Goal: Task Accomplishment & Management: Complete application form

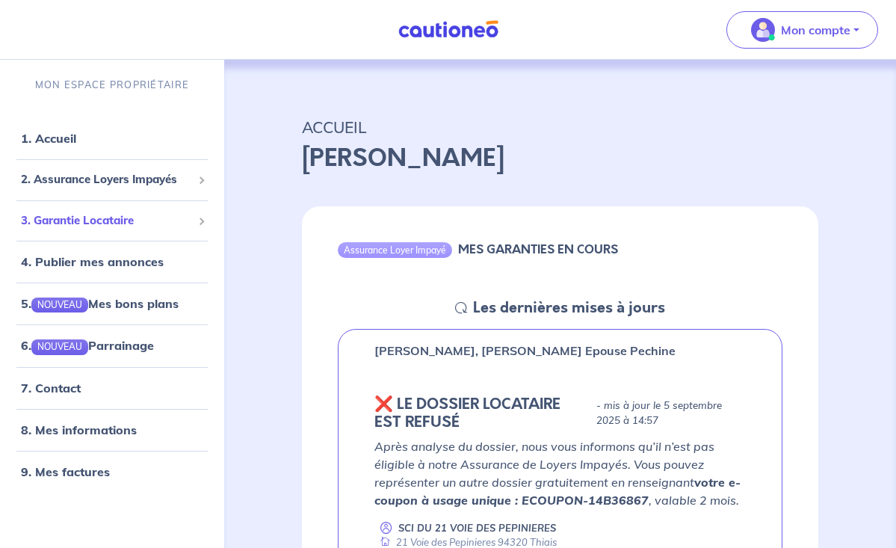
click at [107, 212] on span "3. Garantie Locataire" at bounding box center [106, 220] width 171 height 17
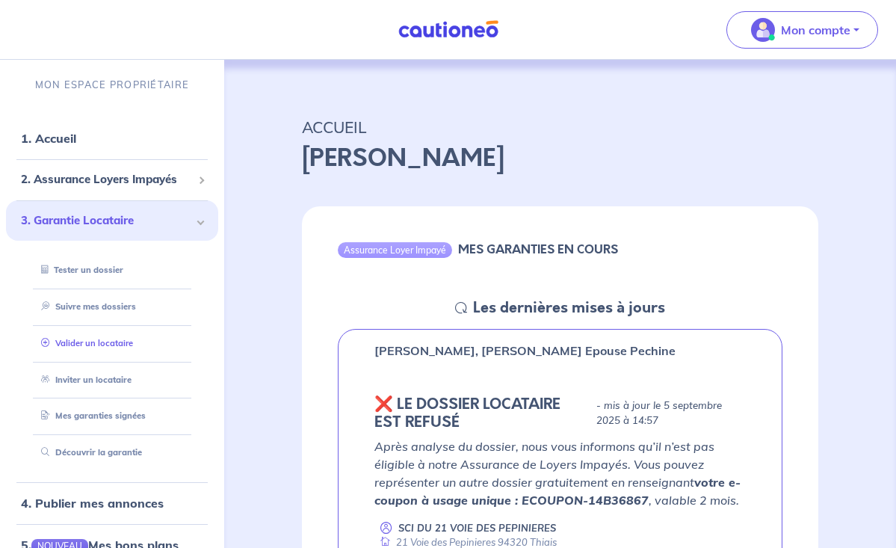
click at [97, 338] on link "Valider un locataire" at bounding box center [84, 343] width 98 height 10
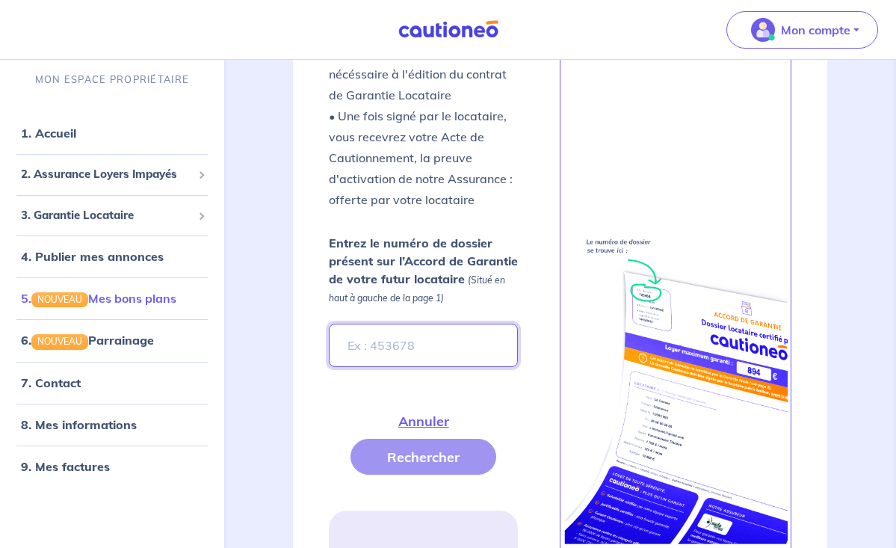
scroll to position [493, 0]
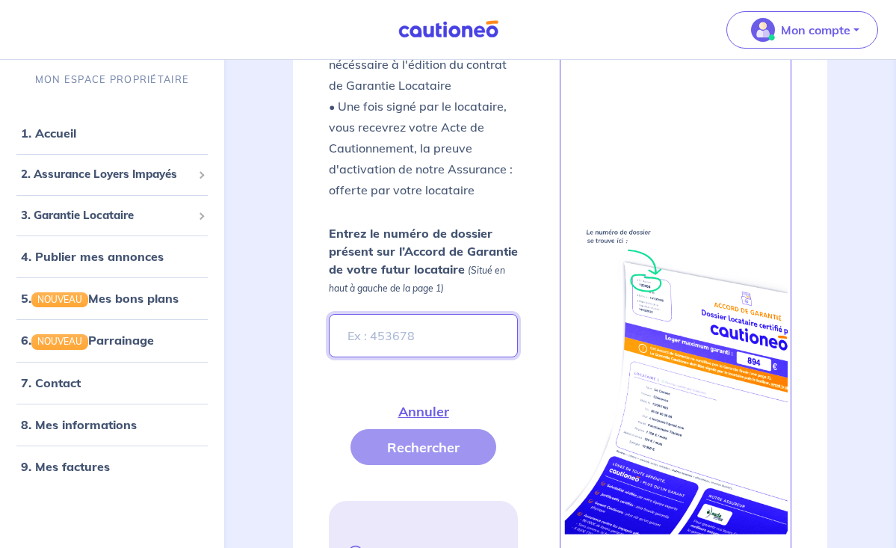
click at [375, 335] on input "Entrez le numéro de dossier présent sur l’Accord de Garantie de votre futur loc…" at bounding box center [424, 335] width 190 height 43
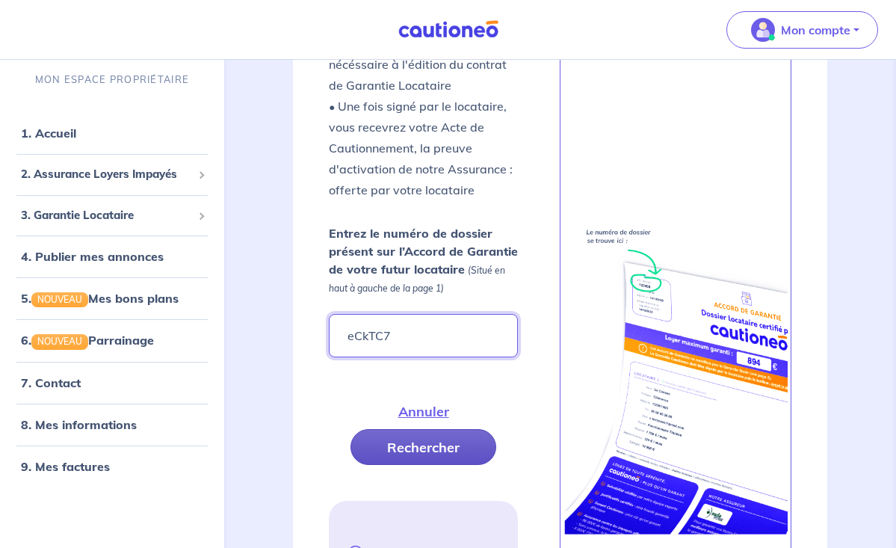
type input "eCkTC7"
click at [434, 442] on button "Rechercher" at bounding box center [424, 447] width 146 height 36
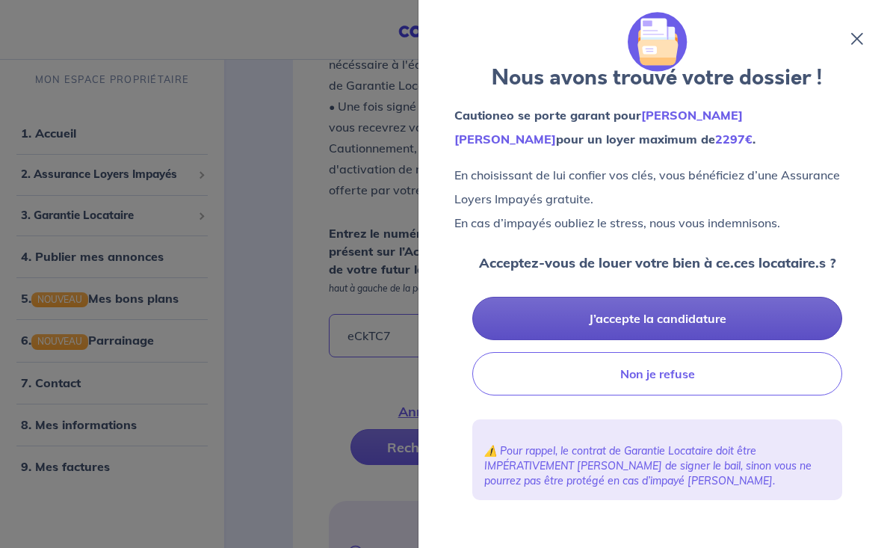
click at [610, 312] on button "J’accepte la candidature" at bounding box center [657, 318] width 370 height 43
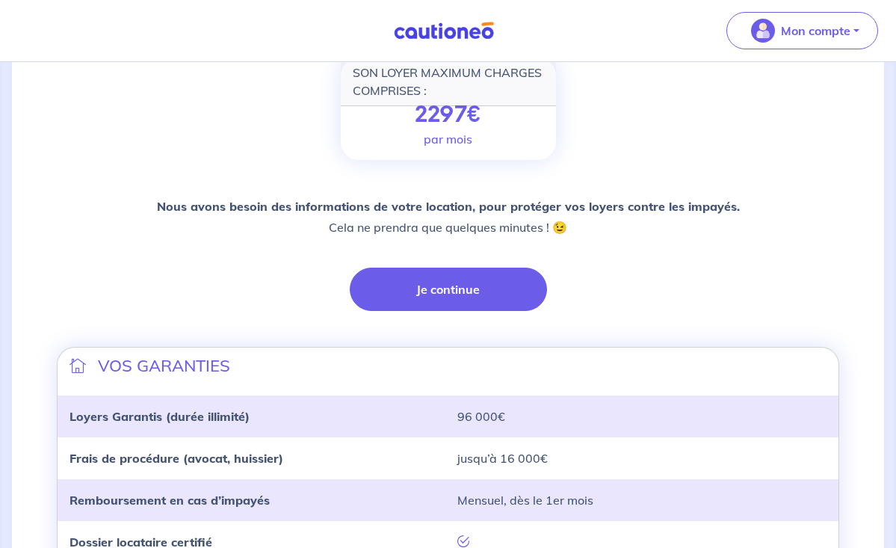
scroll to position [229, 0]
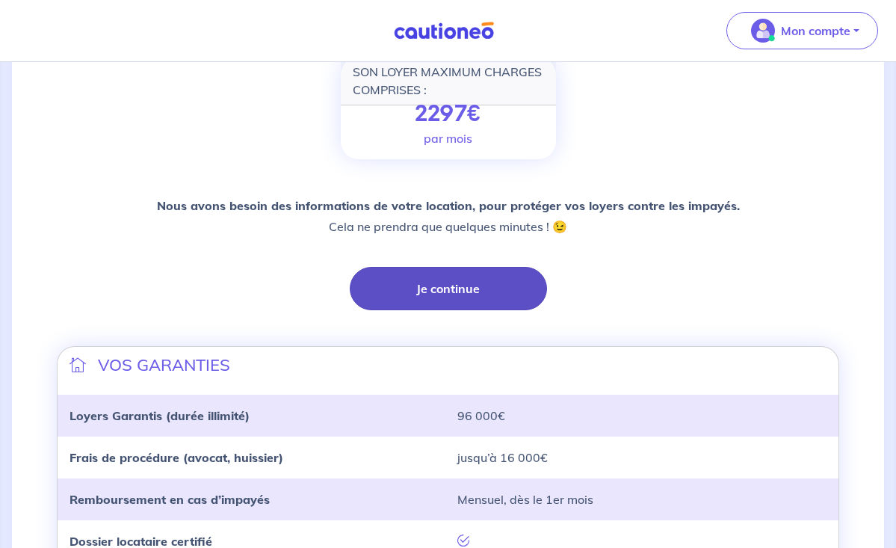
click at [458, 284] on button "Je continue" at bounding box center [448, 288] width 197 height 43
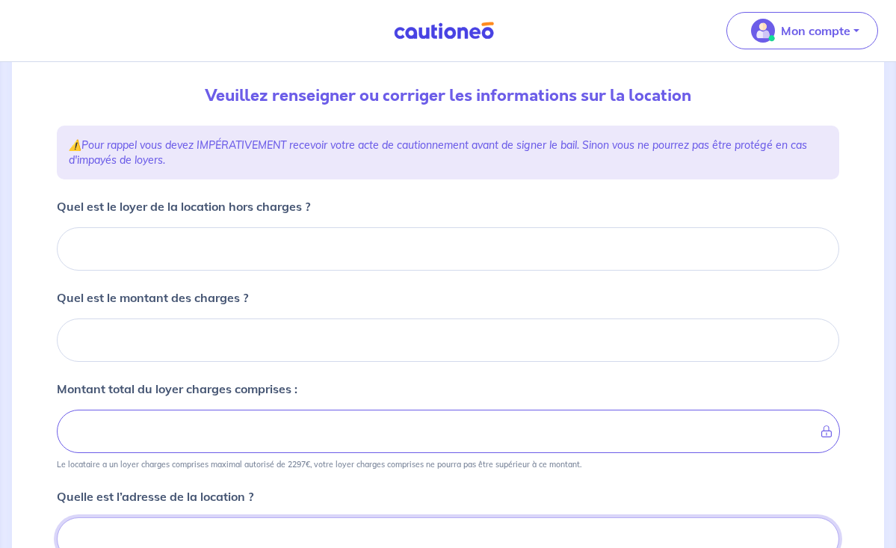
scroll to position [156, 0]
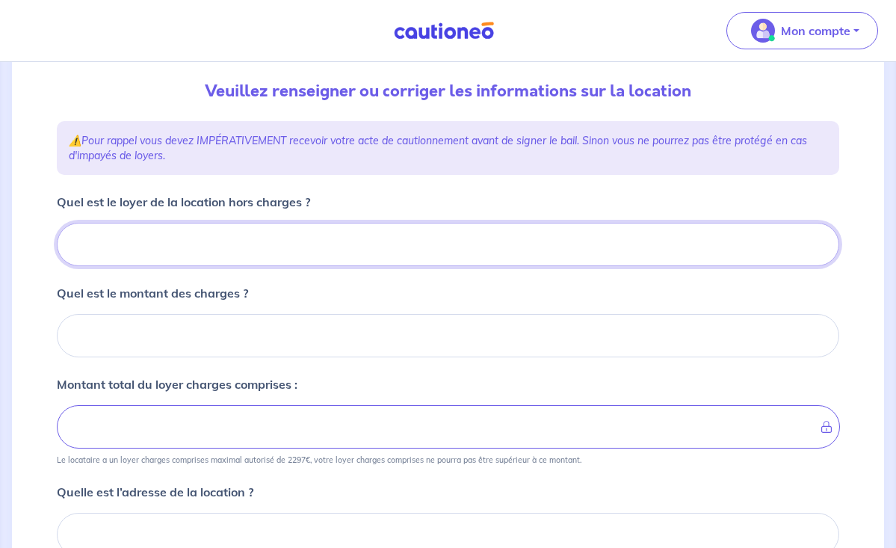
click at [238, 256] on input "Quel est le loyer de la location hors charges ?" at bounding box center [448, 244] width 783 height 43
type input "2"
type input "200"
type input "2000"
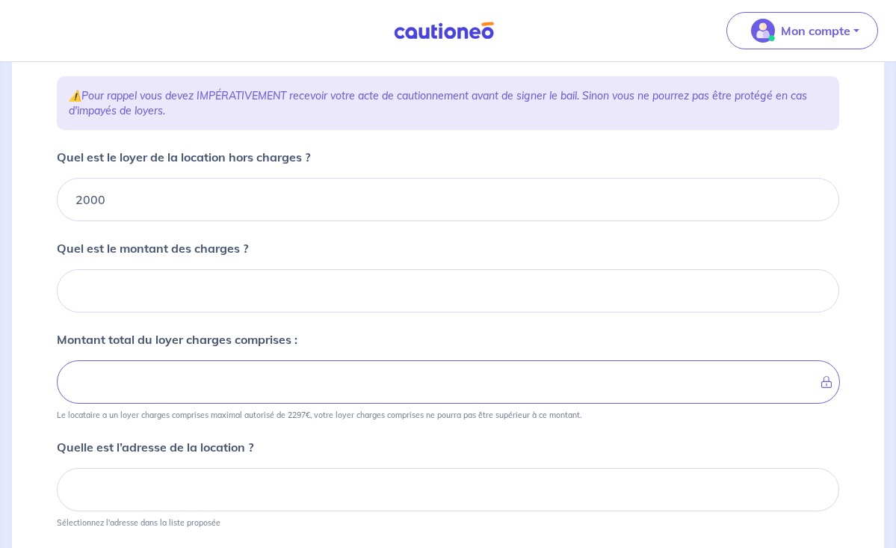
scroll to position [214, 0]
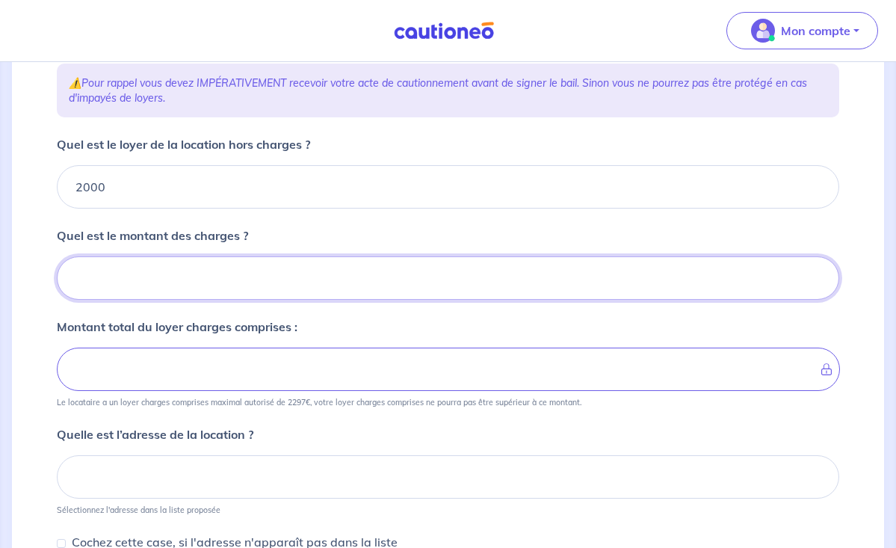
click at [146, 270] on input "Quel est le montant des charges ?" at bounding box center [448, 277] width 783 height 43
type input "1"
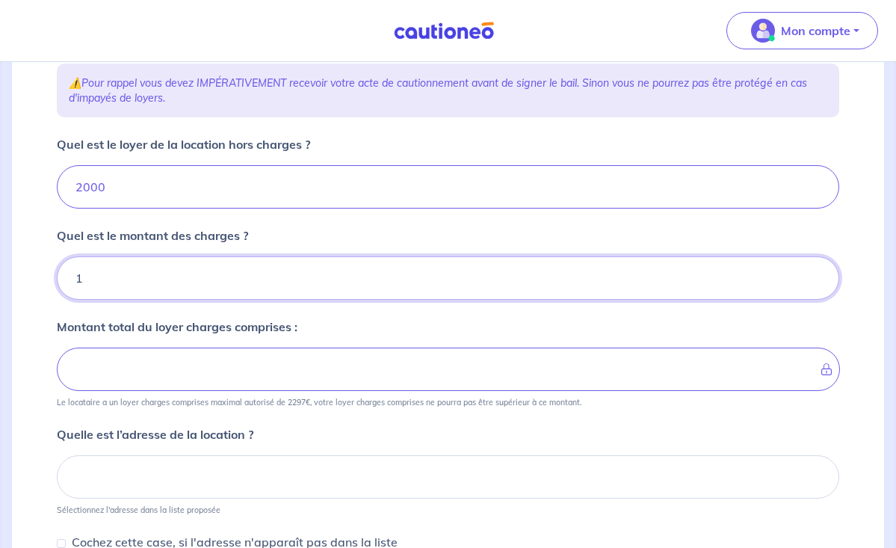
type input "2001"
type input "14"
type input "2014"
type input "140"
type input "2140"
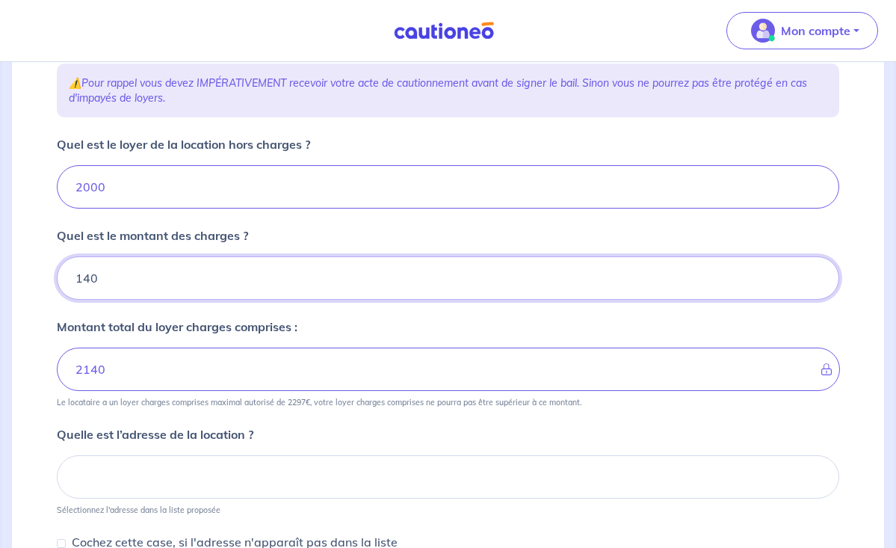
type input "140"
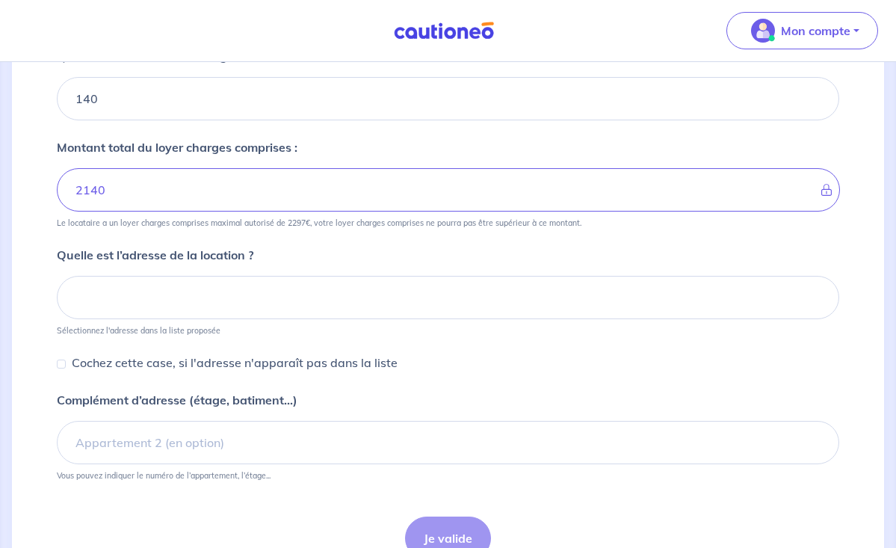
scroll to position [403, 0]
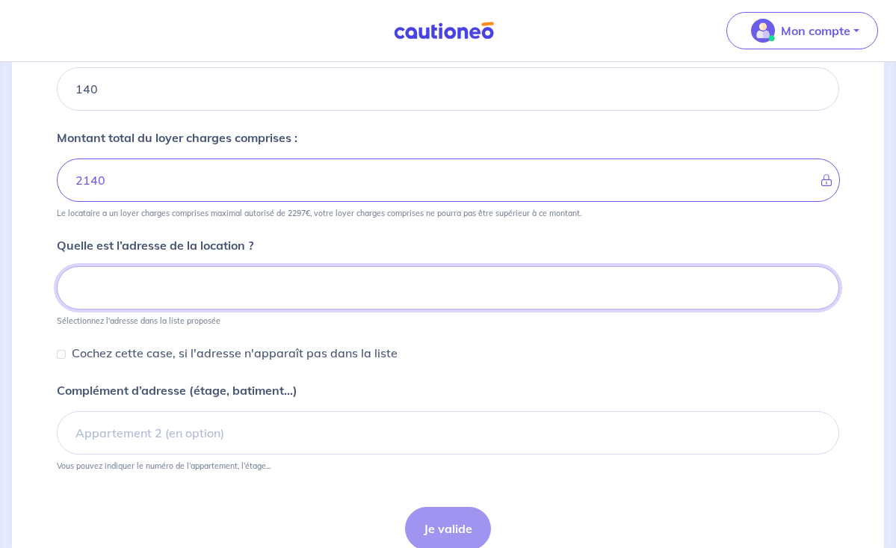
click at [81, 282] on input at bounding box center [448, 287] width 783 height 43
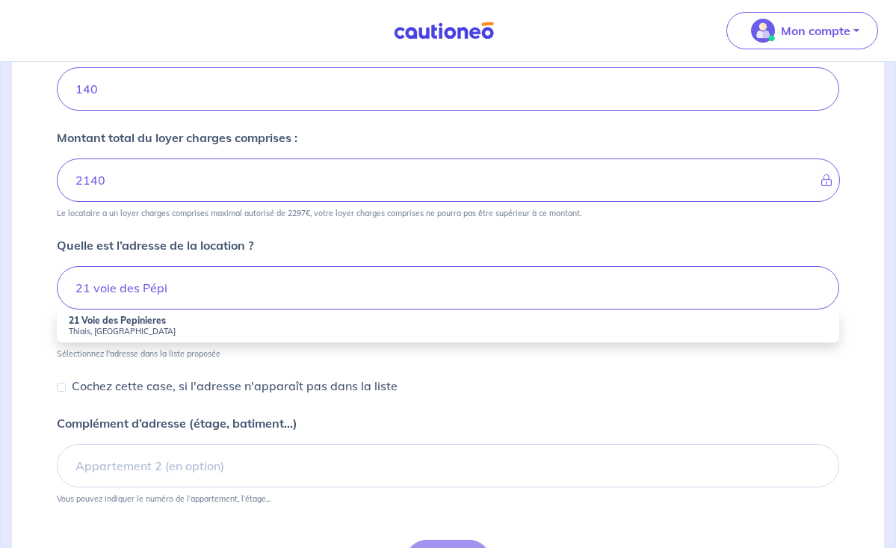
click at [90, 324] on strong "21 Voie des Pepinieres" at bounding box center [117, 320] width 97 height 11
type input "21 Voie des Pepinieres, Thiais, France"
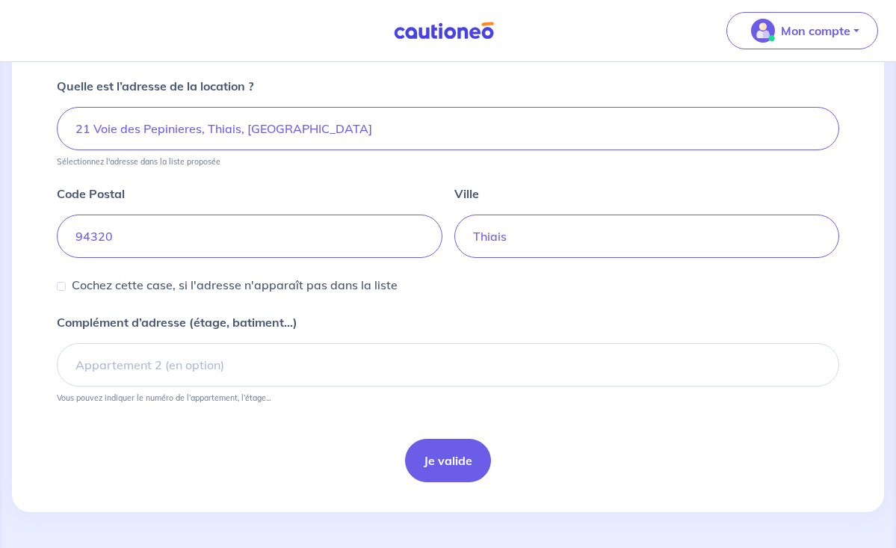
scroll to position [562, 0]
click at [436, 446] on button "Je valide" at bounding box center [448, 460] width 86 height 43
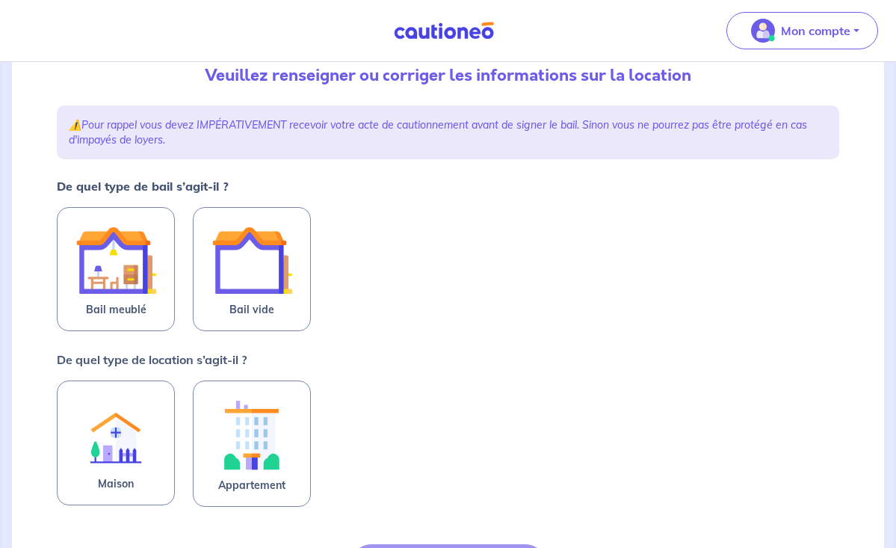
scroll to position [177, 0]
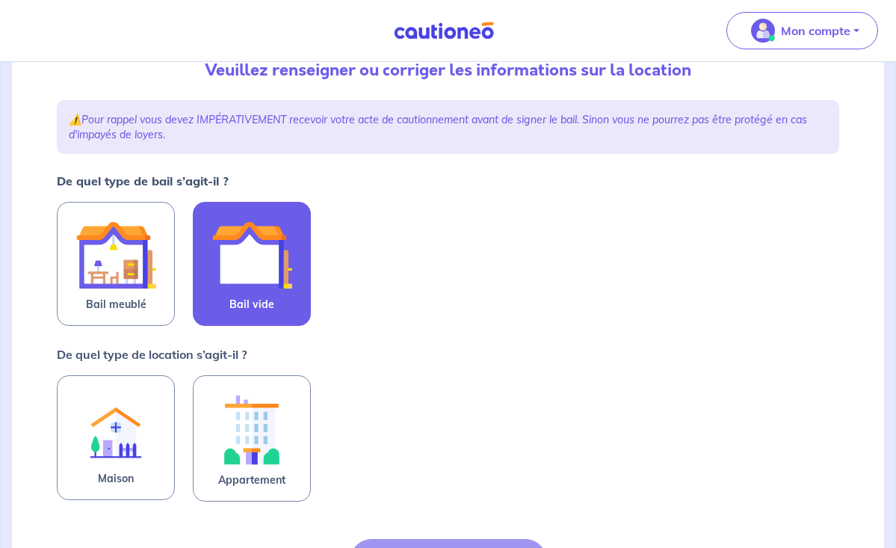
click at [268, 289] on img at bounding box center [252, 255] width 81 height 81
click at [0, 0] on input "Bail vide" at bounding box center [0, 0] width 0 height 0
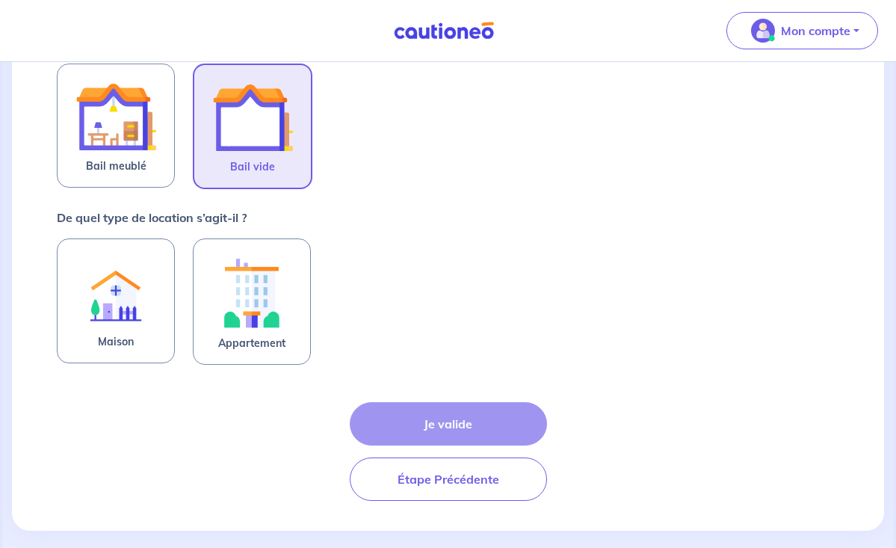
scroll to position [324, 0]
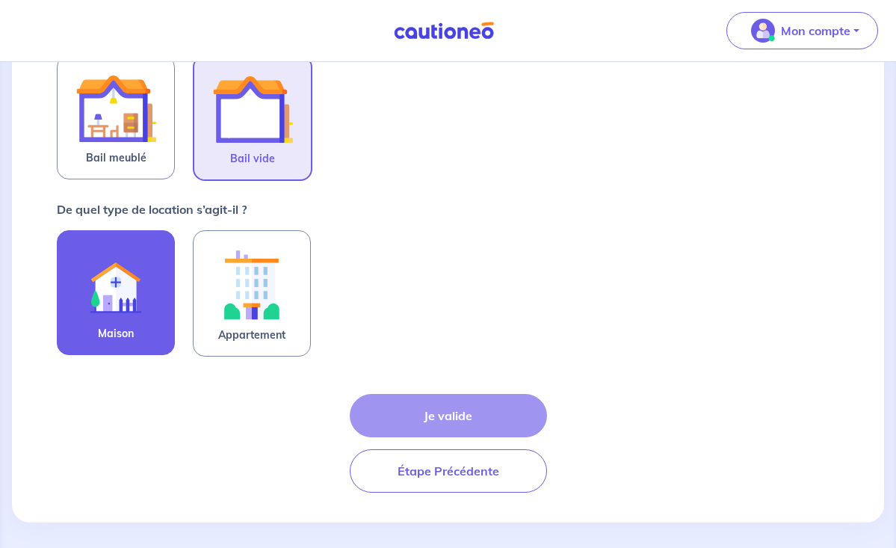
click at [130, 273] on img at bounding box center [116, 283] width 81 height 81
click at [0, 0] on input "Maison" at bounding box center [0, 0] width 0 height 0
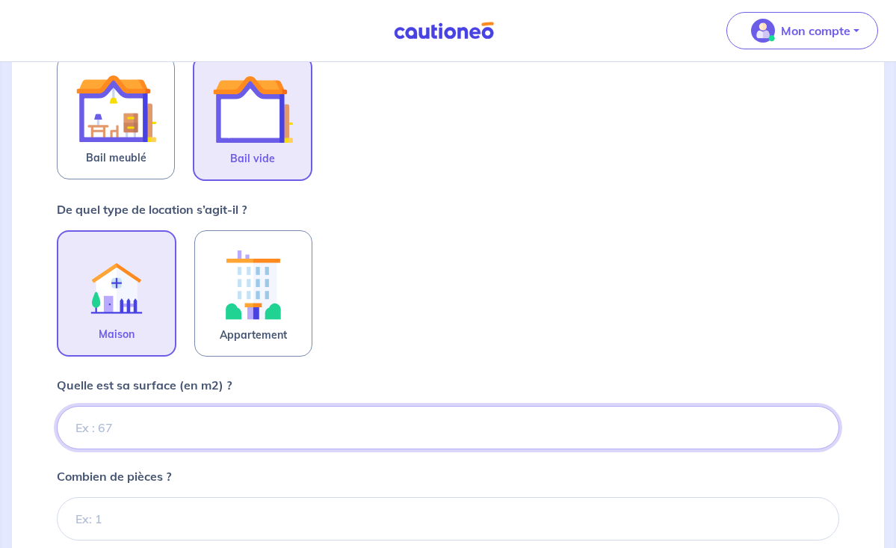
click at [135, 424] on input "Quelle est sa surface (en m2) ?" at bounding box center [448, 427] width 783 height 43
type input "123.45"
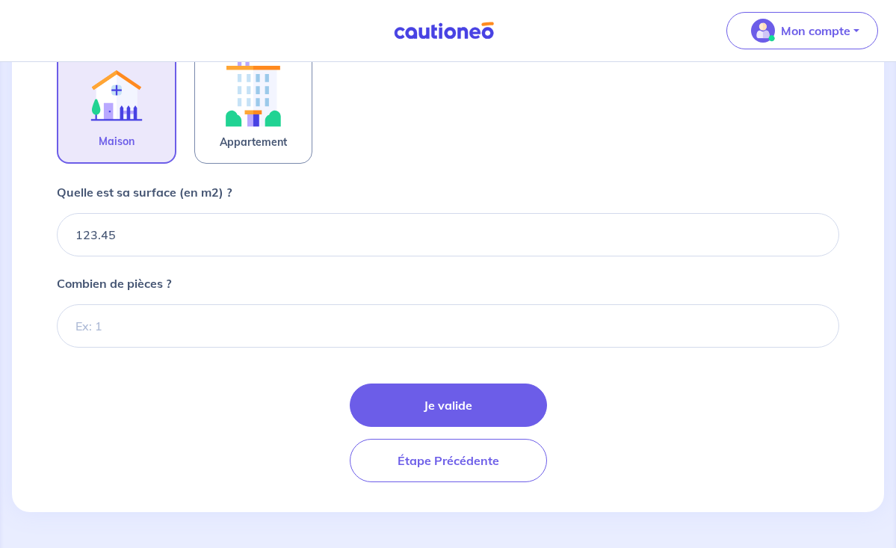
scroll to position [517, 0]
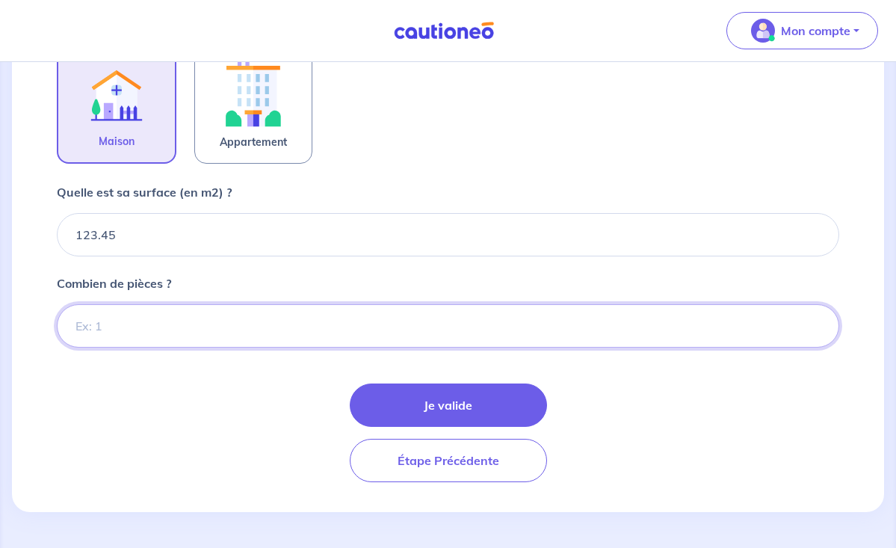
click at [114, 318] on input "Combien de pièces ?" at bounding box center [448, 325] width 783 height 43
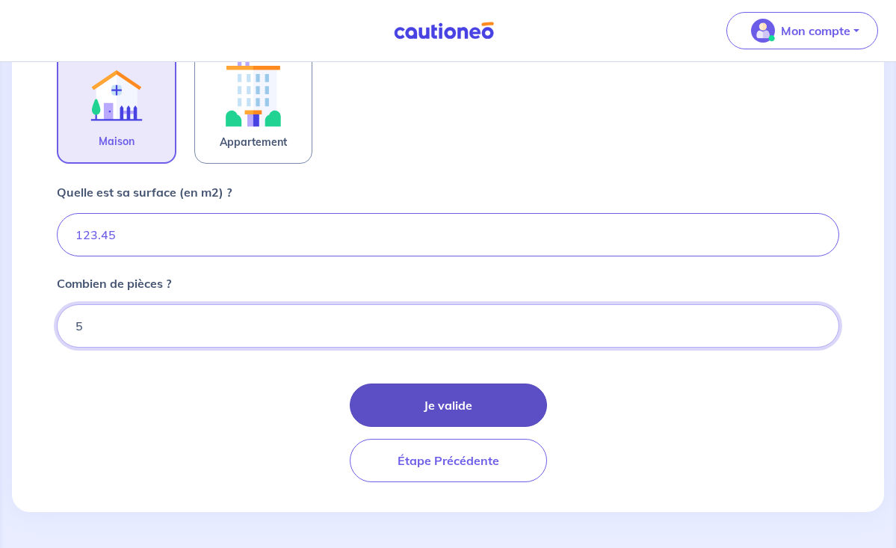
type input "5"
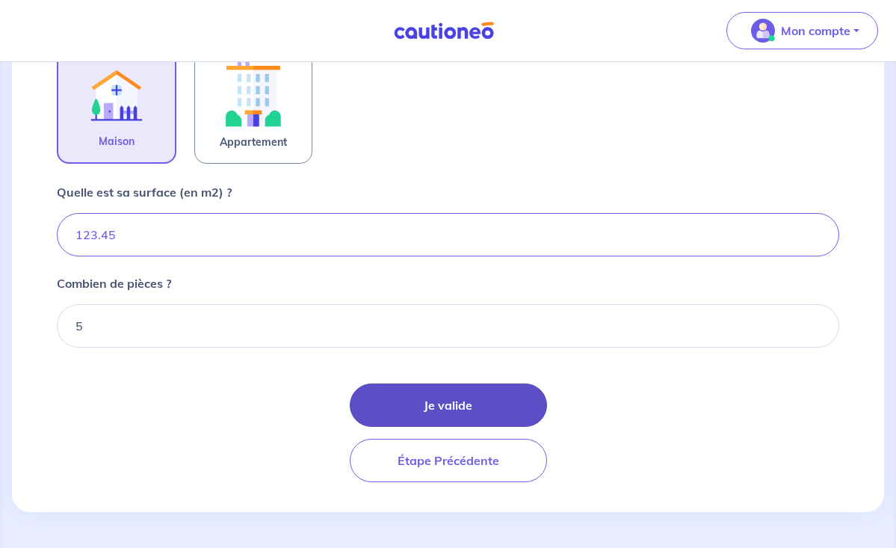
click at [401, 391] on button "Je valide" at bounding box center [448, 404] width 197 height 43
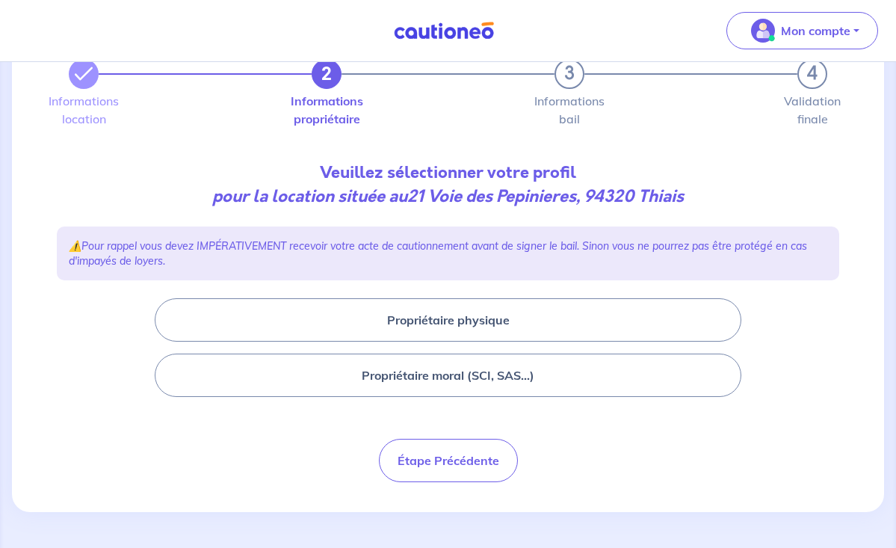
scroll to position [75, 0]
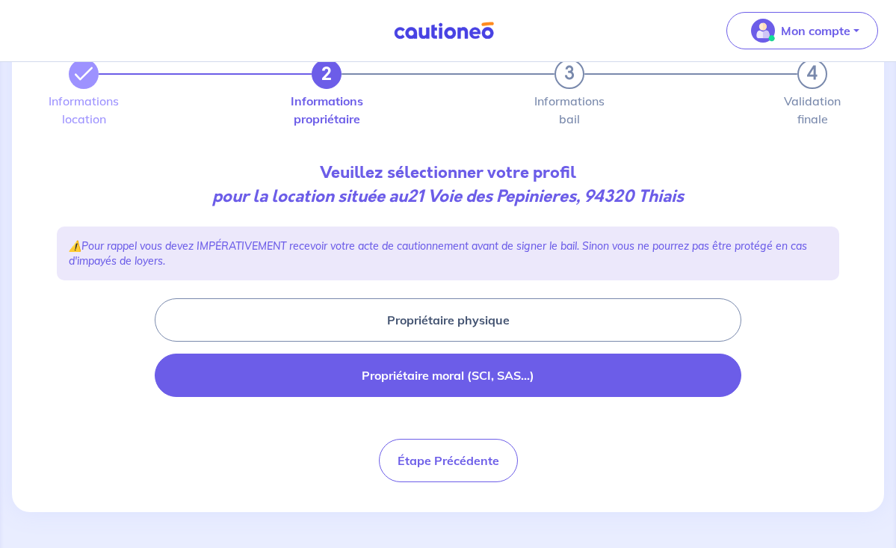
click at [407, 372] on button "Propriétaire moral (SCI, SAS...)" at bounding box center [448, 375] width 587 height 43
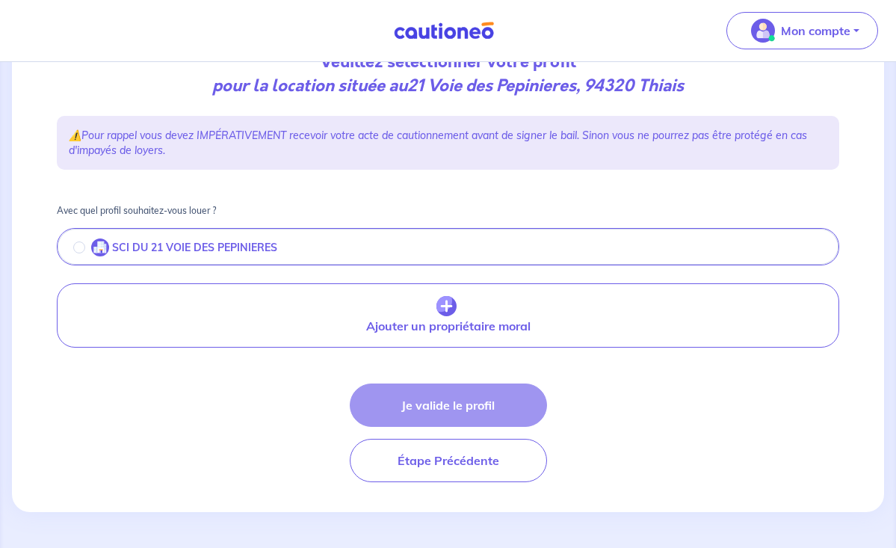
scroll to position [185, 0]
click at [78, 247] on input "radio" at bounding box center [79, 247] width 12 height 12
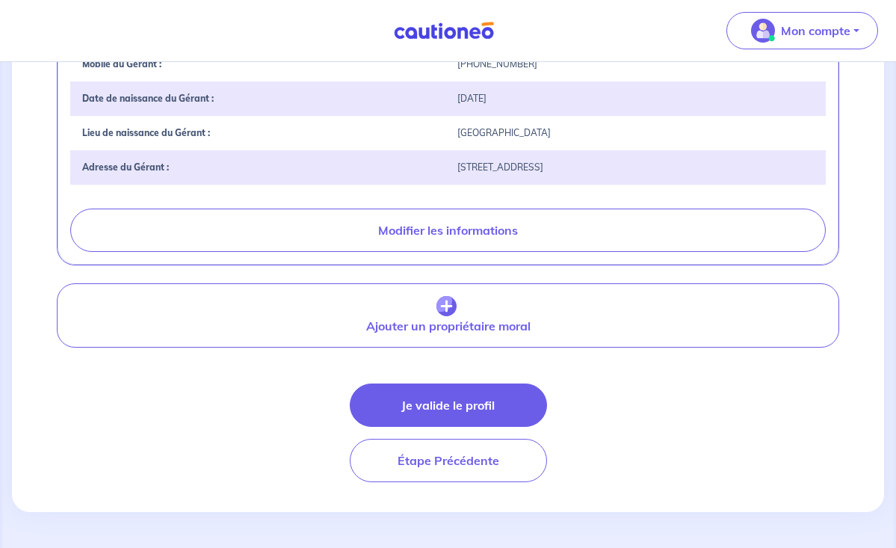
scroll to position [586, 0]
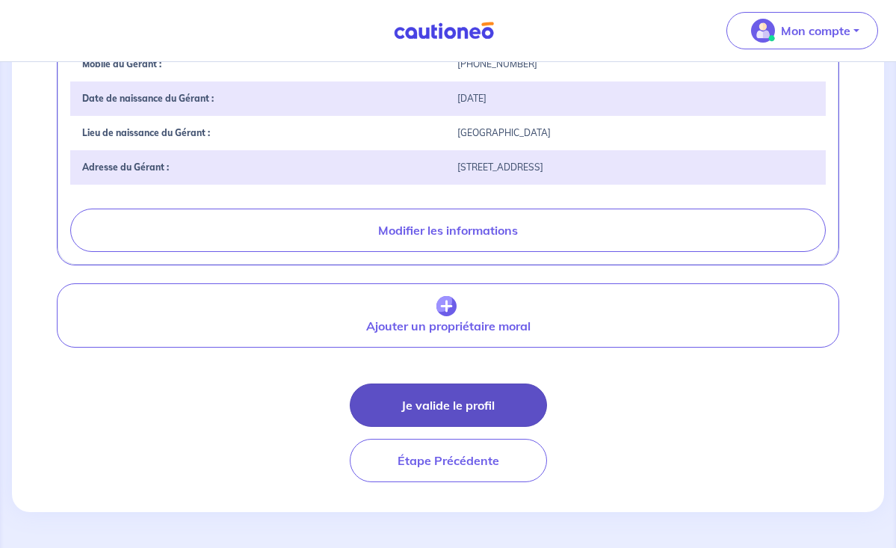
click at [418, 397] on button "Je valide le profil" at bounding box center [448, 404] width 197 height 43
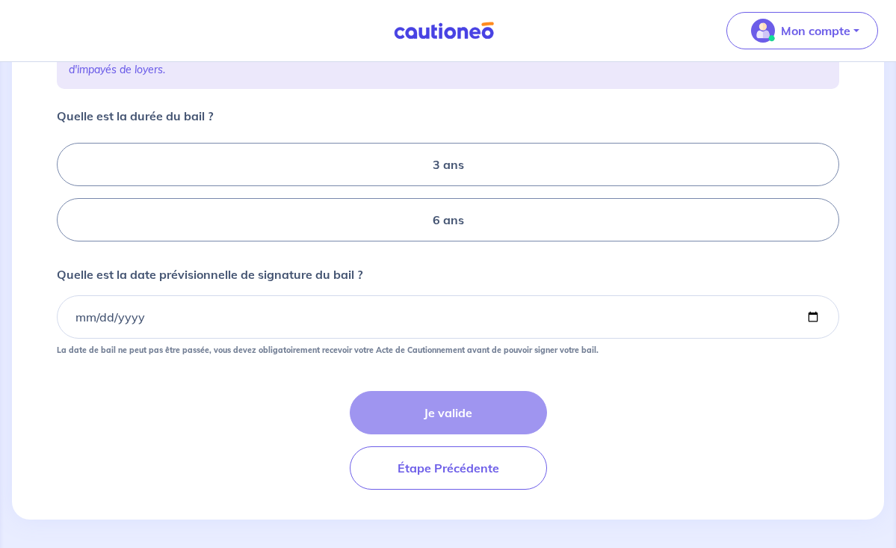
scroll to position [304, 0]
click at [446, 155] on label "3 ans" at bounding box center [448, 162] width 783 height 43
click at [67, 186] on input "3 ans" at bounding box center [62, 191] width 10 height 10
radio input "true"
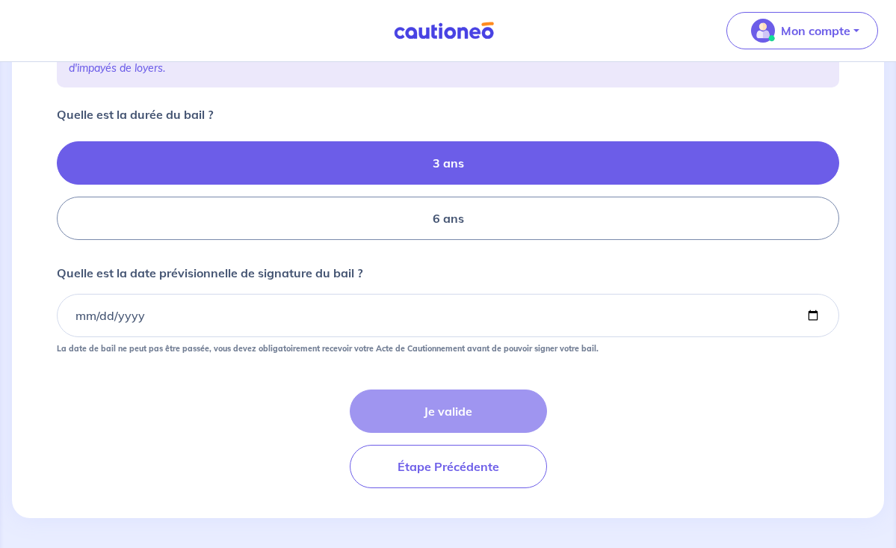
click at [411, 410] on div "Je valide Étape Précédente" at bounding box center [448, 438] width 783 height 99
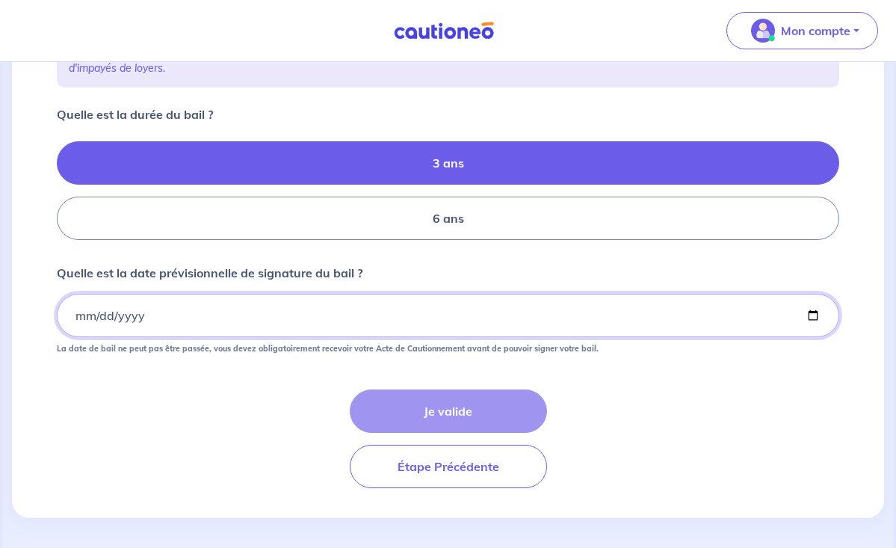
click at [387, 309] on input "Quelle est la date prévisionnelle de signature du bail ?" at bounding box center [448, 315] width 783 height 43
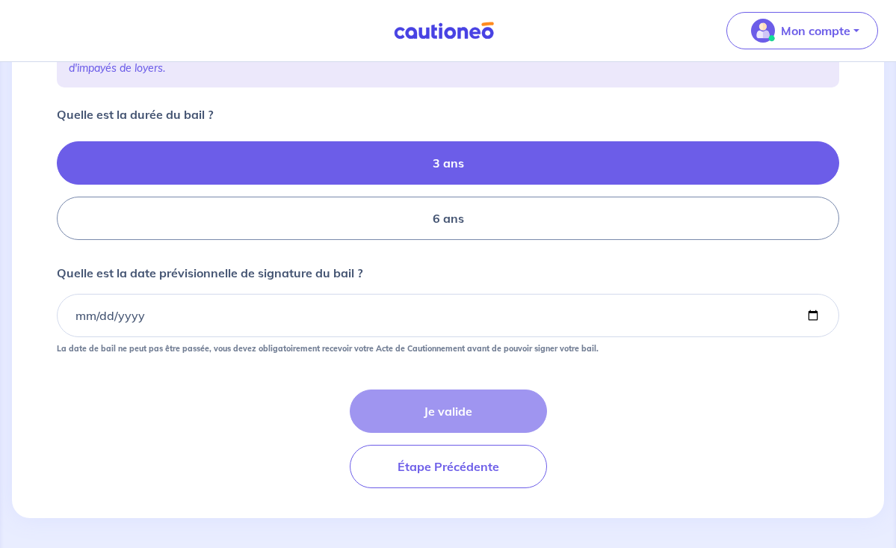
click at [404, 417] on div "Je valide Étape Précédente" at bounding box center [448, 438] width 783 height 99
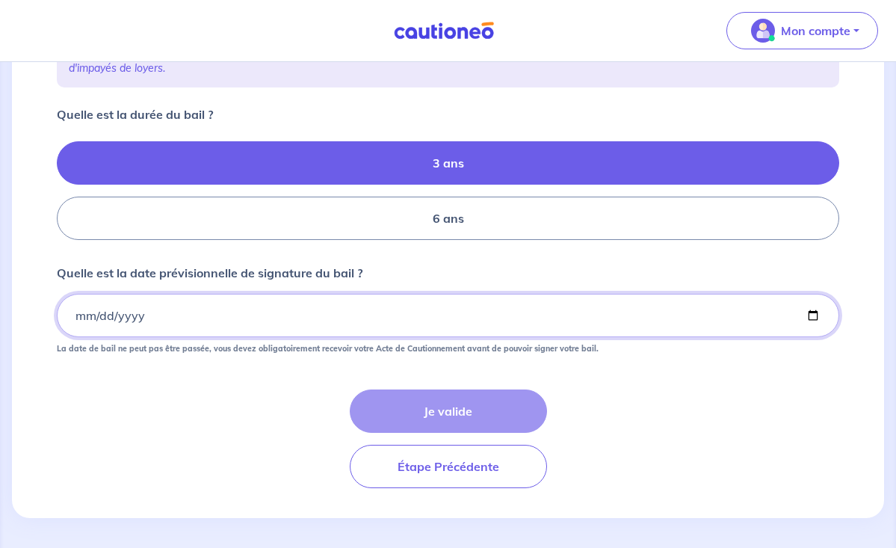
click at [81, 309] on input "Quelle est la date prévisionnelle de signature du bail ?" at bounding box center [448, 315] width 783 height 43
type input "2025-09-14"
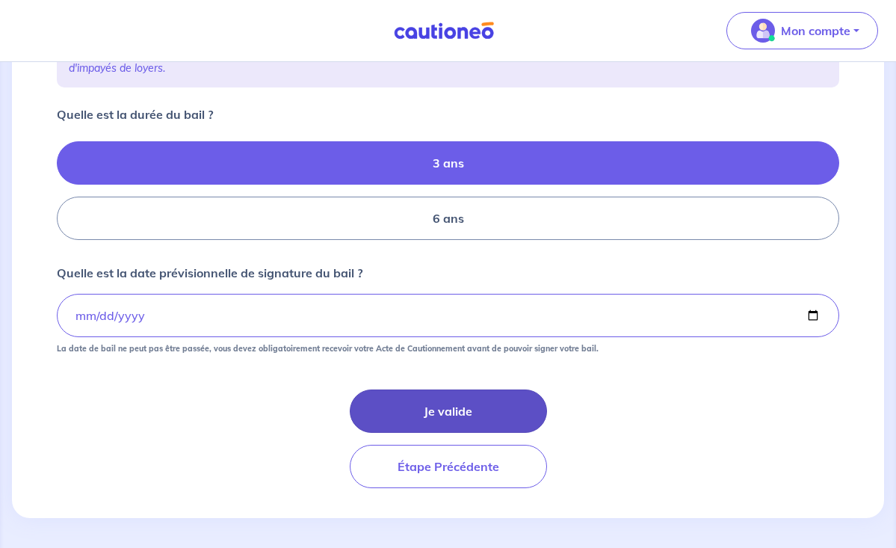
click at [408, 402] on button "Je valide" at bounding box center [448, 410] width 197 height 43
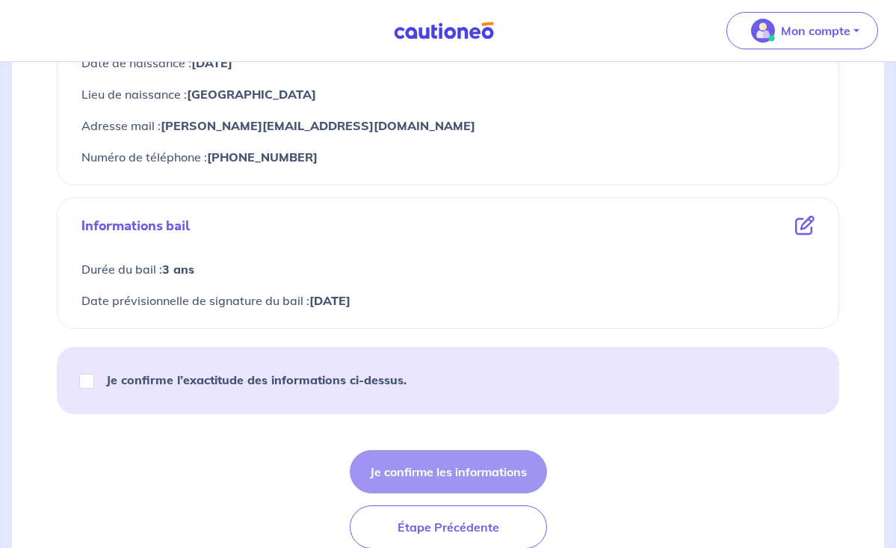
scroll to position [765, 0]
click at [88, 378] on input "Je confirme l’exactitude des informations ci-dessus." at bounding box center [86, 380] width 15 height 15
checkbox input "true"
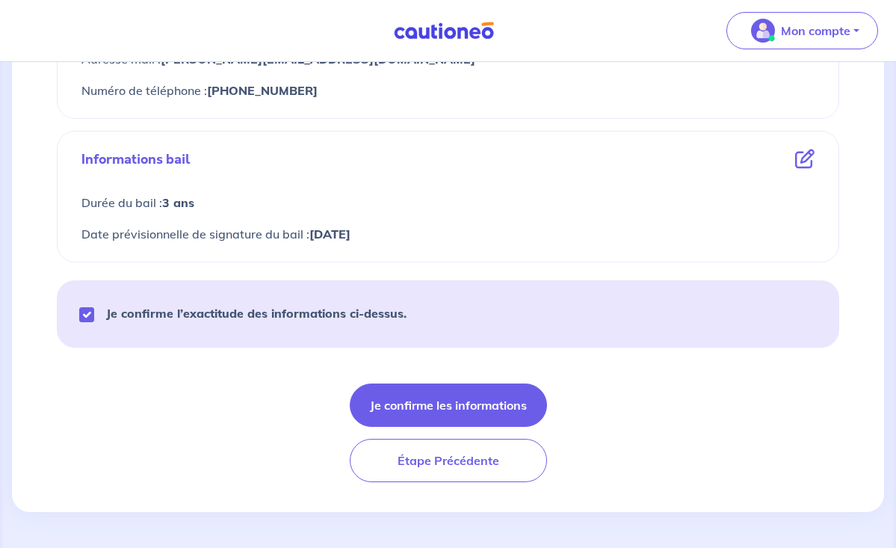
scroll to position [831, 0]
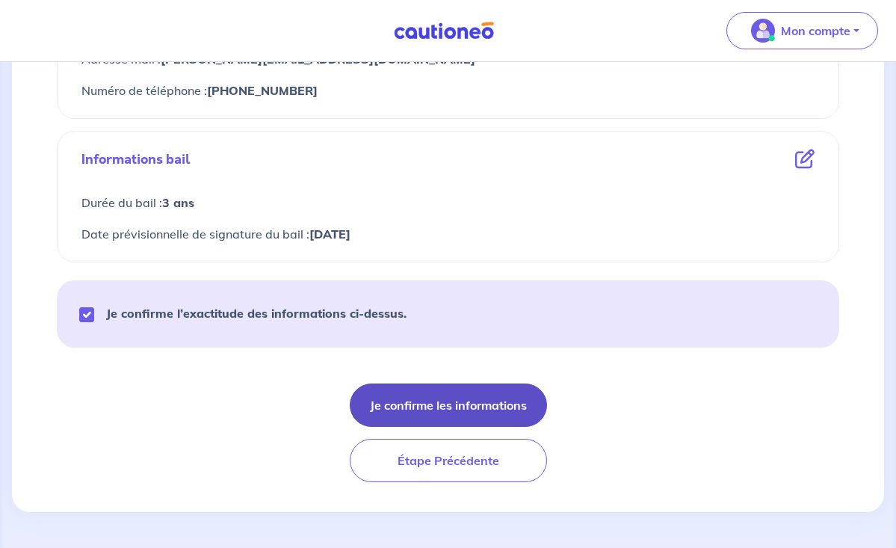
click at [416, 402] on button "Je confirme les informations" at bounding box center [448, 404] width 197 height 43
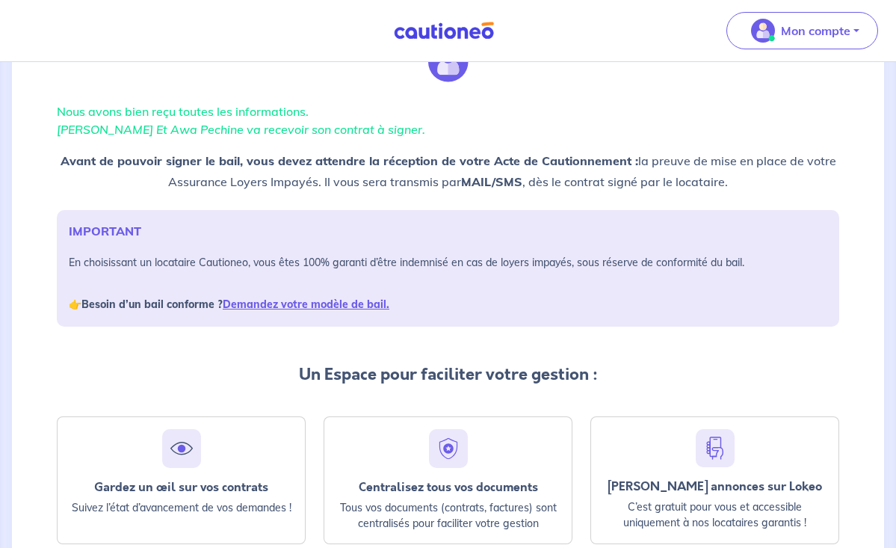
scroll to position [71, 0]
